Goal: Task Accomplishment & Management: Use online tool/utility

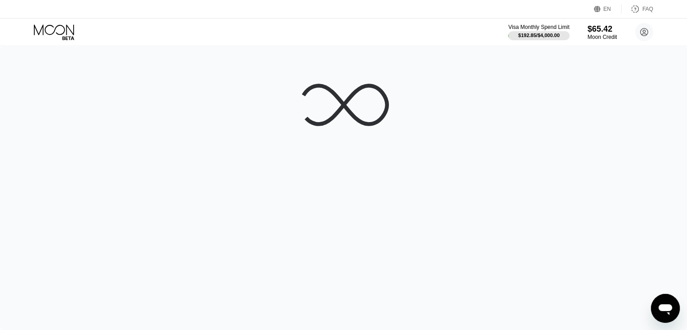
click at [459, 59] on div at bounding box center [343, 188] width 687 height 284
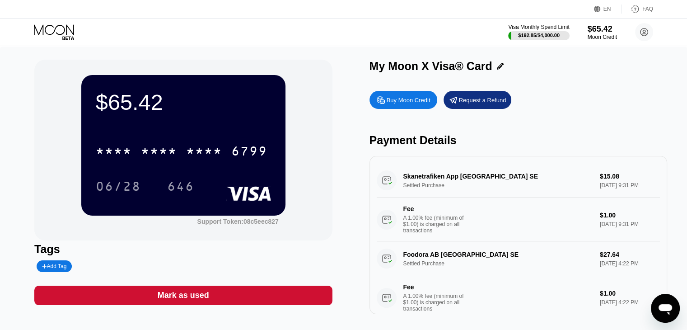
click at [224, 131] on div "$65.42 * * * * * * * * * * * * 6799 06/28 646" at bounding box center [183, 145] width 204 height 140
click at [218, 113] on div "$65.42" at bounding box center [183, 101] width 175 height 25
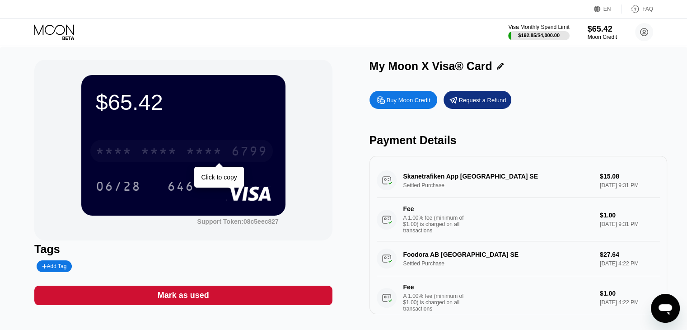
click at [201, 154] on div "* * * *" at bounding box center [204, 152] width 36 height 14
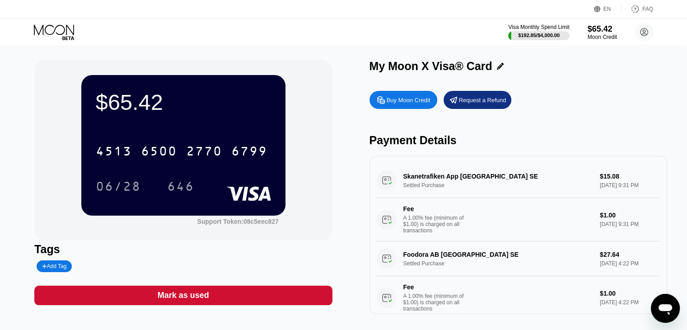
click at [51, 269] on div "Add Tag" at bounding box center [54, 266] width 24 height 6
type input "hmmm"
click at [237, 299] on div "Mark as used" at bounding box center [183, 295] width 298 height 19
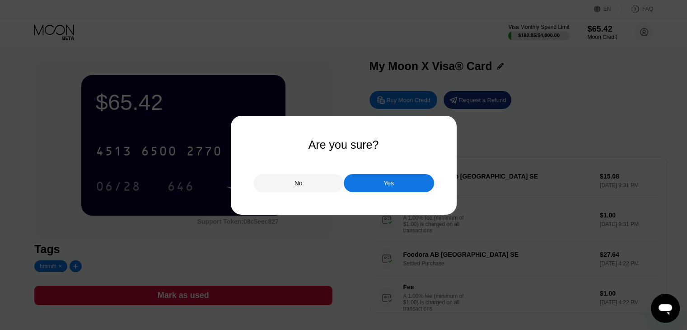
click at [392, 184] on div "Yes" at bounding box center [389, 183] width 10 height 8
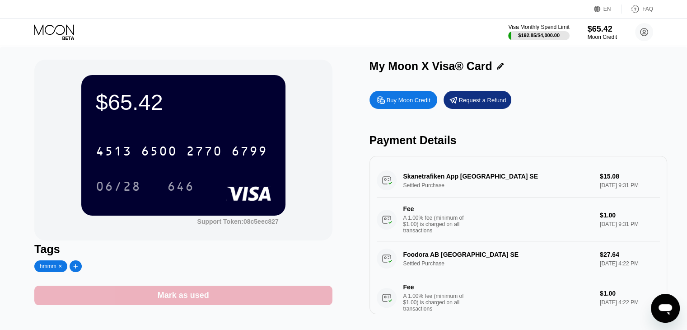
click at [189, 294] on div "Mark as used" at bounding box center [184, 295] width 52 height 10
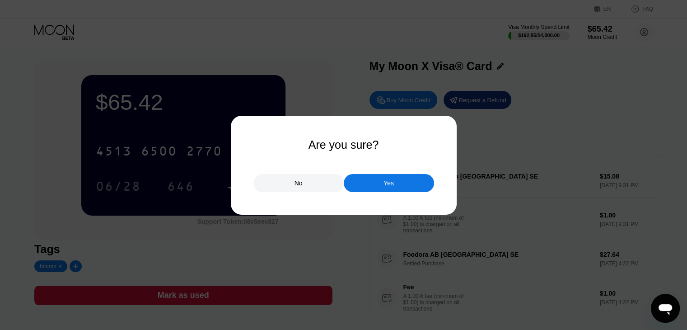
click at [309, 188] on div "No" at bounding box center [299, 183] width 90 height 18
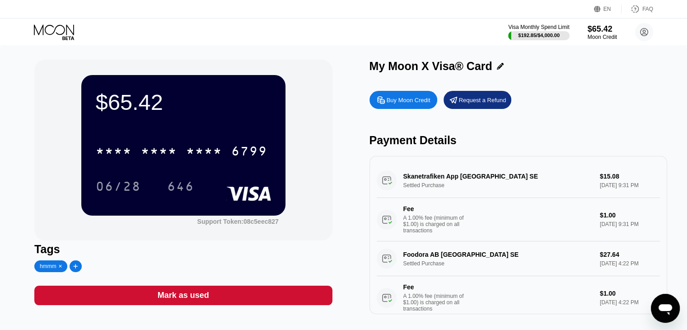
click at [221, 296] on div "Mark as used" at bounding box center [183, 295] width 298 height 19
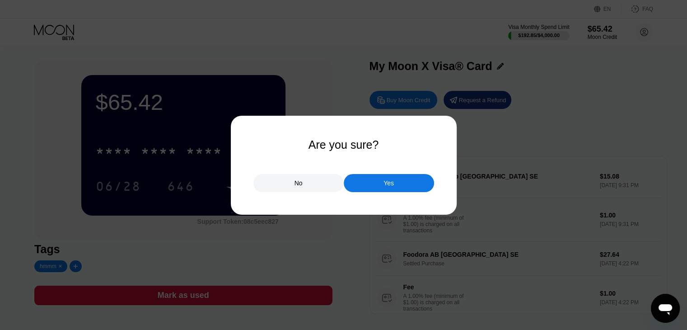
click at [388, 181] on div "Yes" at bounding box center [389, 183] width 10 height 8
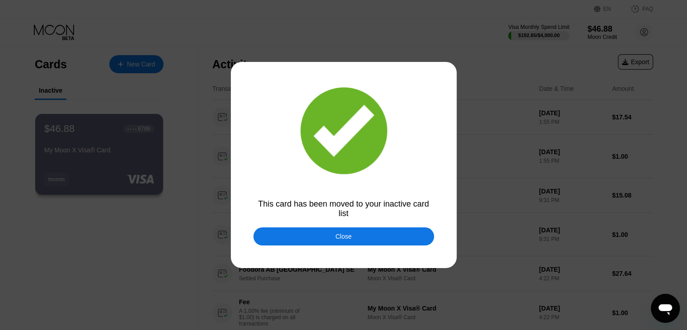
click at [379, 238] on div "Close" at bounding box center [344, 236] width 181 height 18
